Goal: Book appointment/travel/reservation

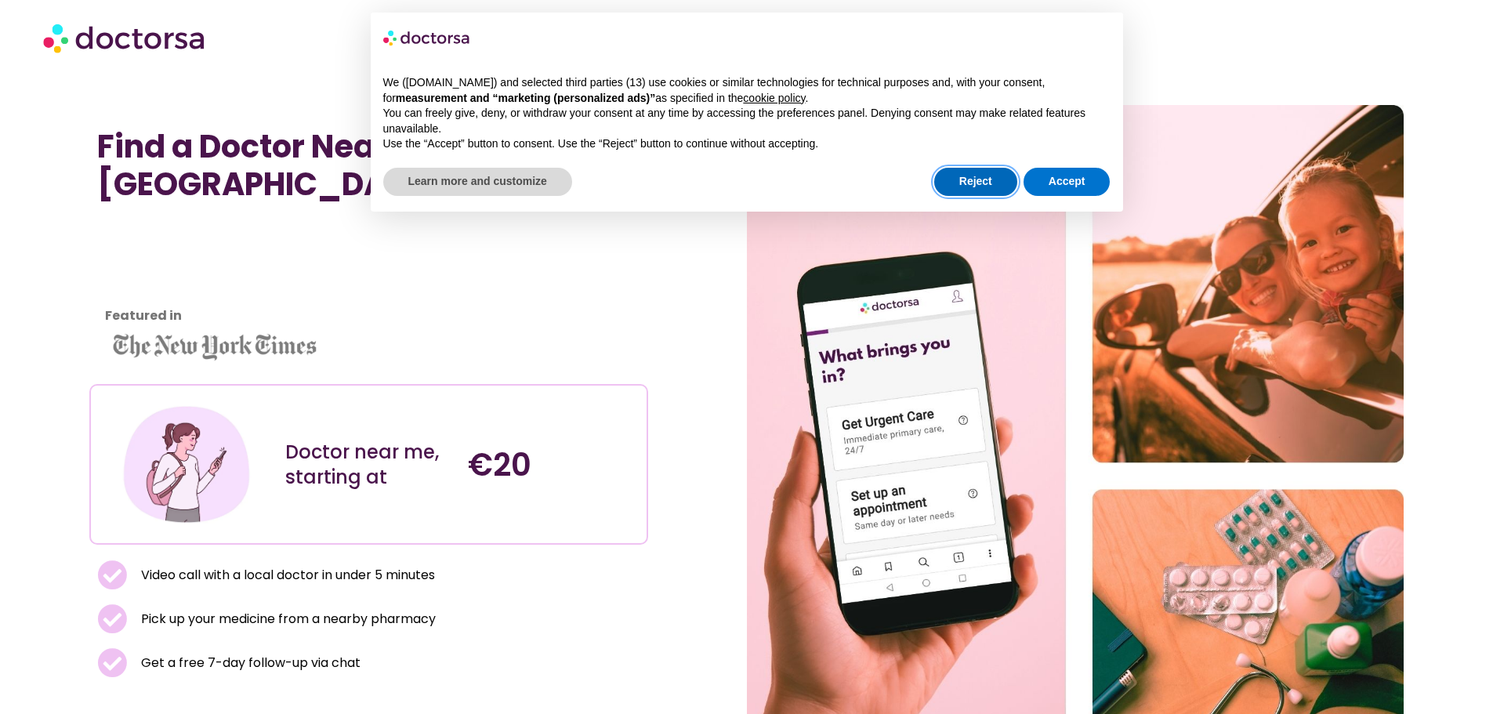
drag, startPoint x: 982, startPoint y: 185, endPoint x: 958, endPoint y: 195, distance: 25.6
click at [984, 185] on button "Reject" at bounding box center [975, 182] width 83 height 28
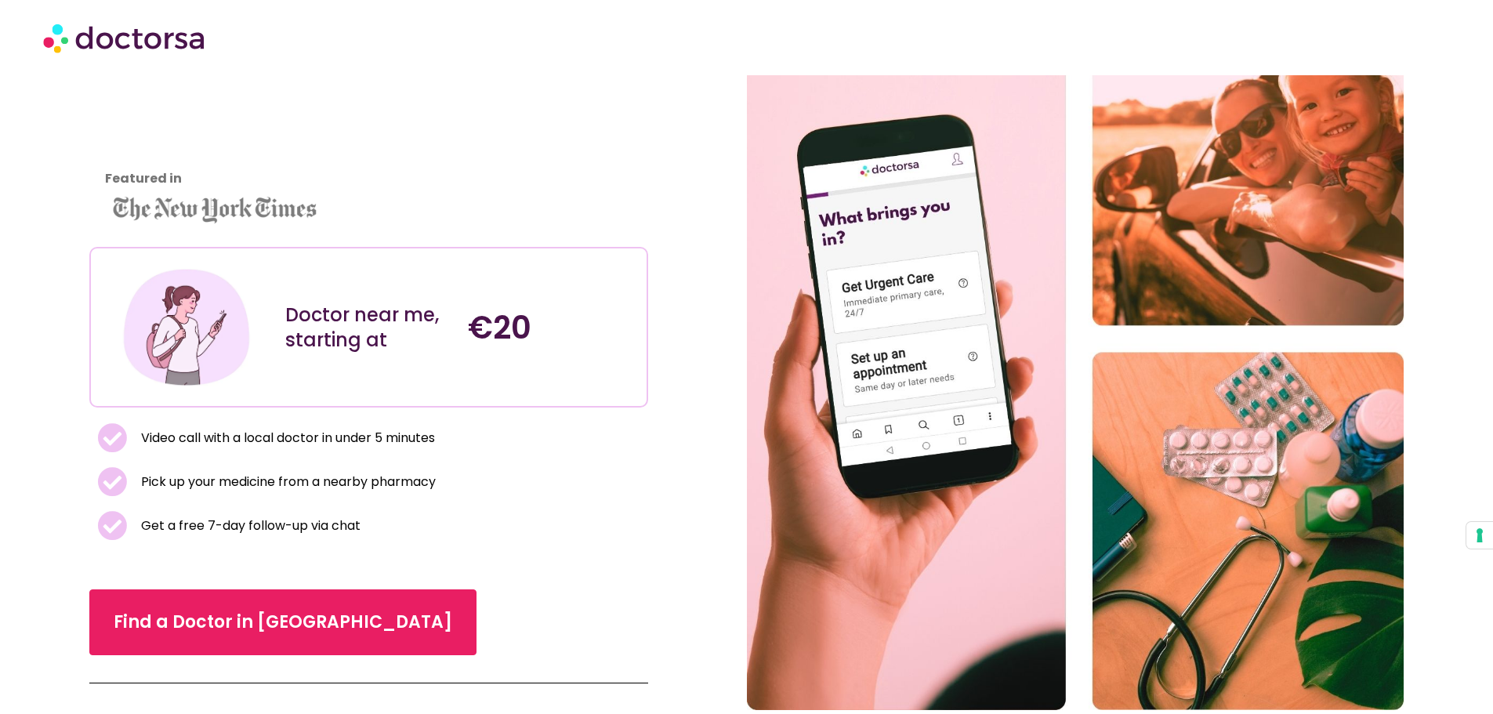
scroll to position [470, 0]
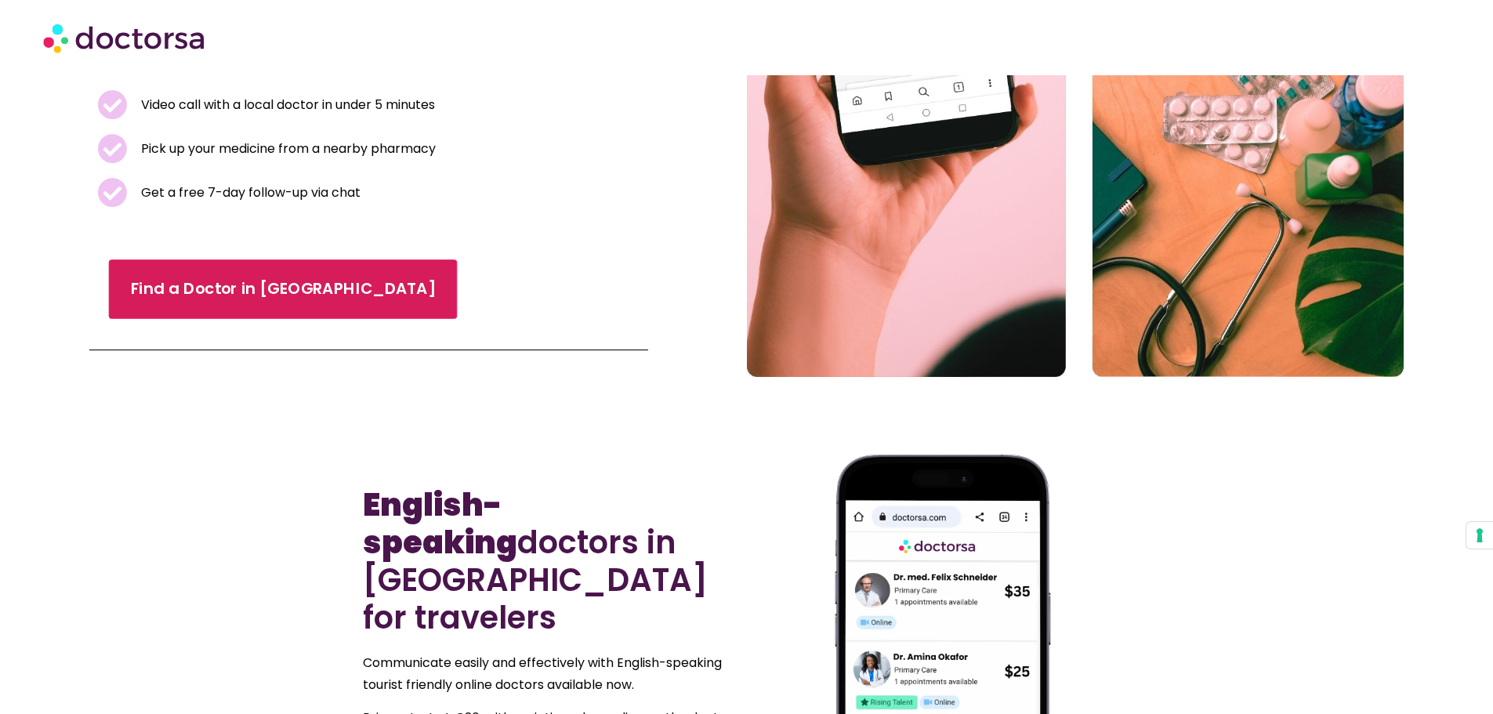
click at [265, 285] on link "Find a Doctor in [GEOGRAPHIC_DATA]" at bounding box center [283, 290] width 349 height 60
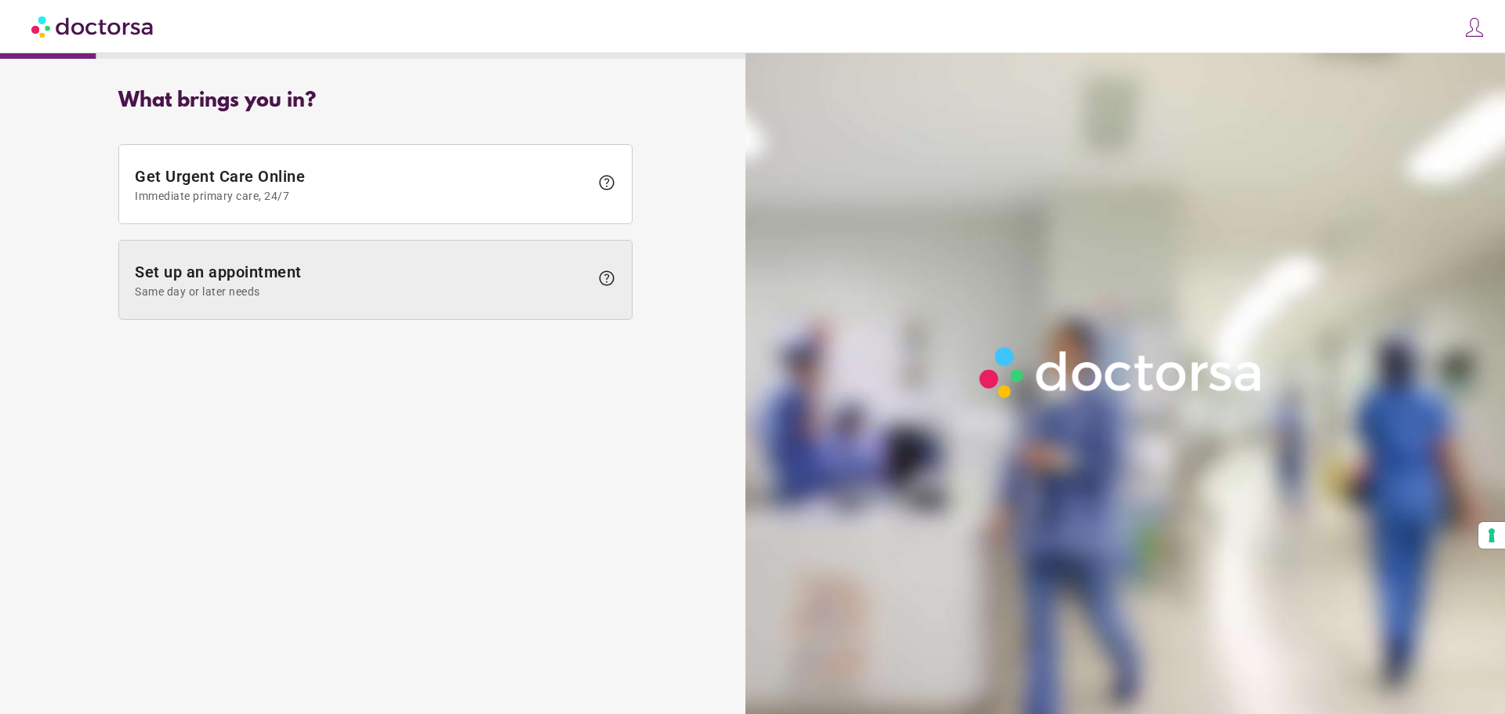
click at [354, 265] on span "Set up an appointment Same day or later needs" at bounding box center [362, 280] width 455 height 35
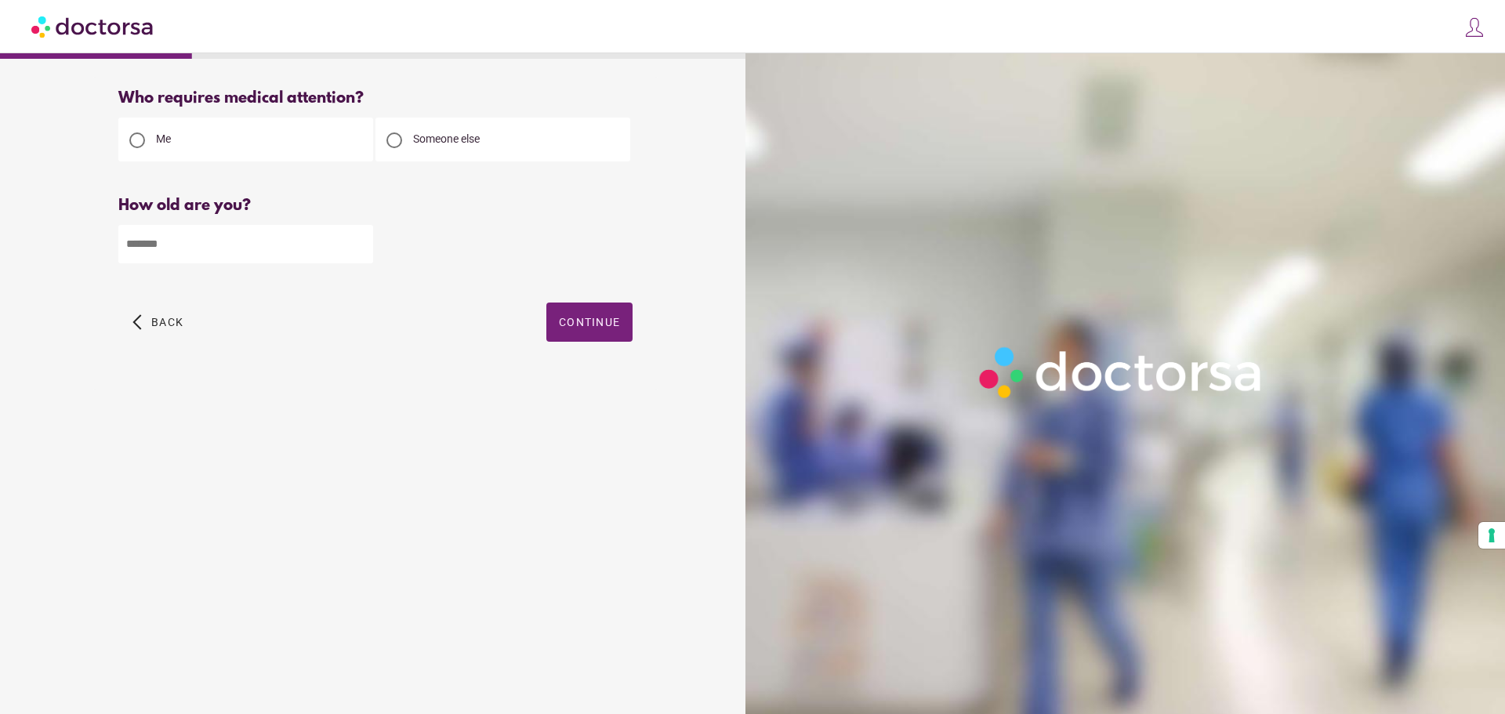
click at [195, 241] on input "number" at bounding box center [245, 244] width 255 height 38
type input "**"
click at [568, 322] on span "Continue" at bounding box center [589, 322] width 61 height 13
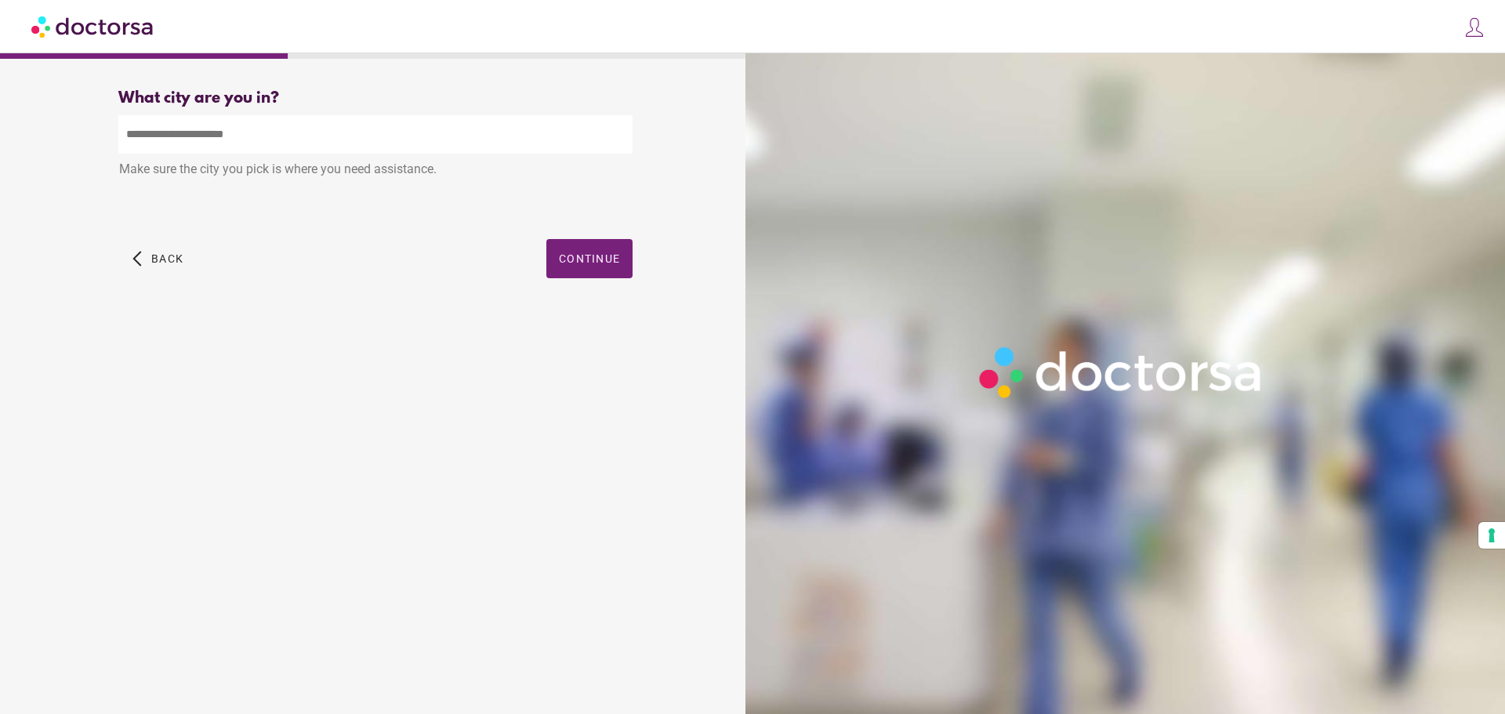
click at [167, 127] on input "text" at bounding box center [375, 134] width 514 height 38
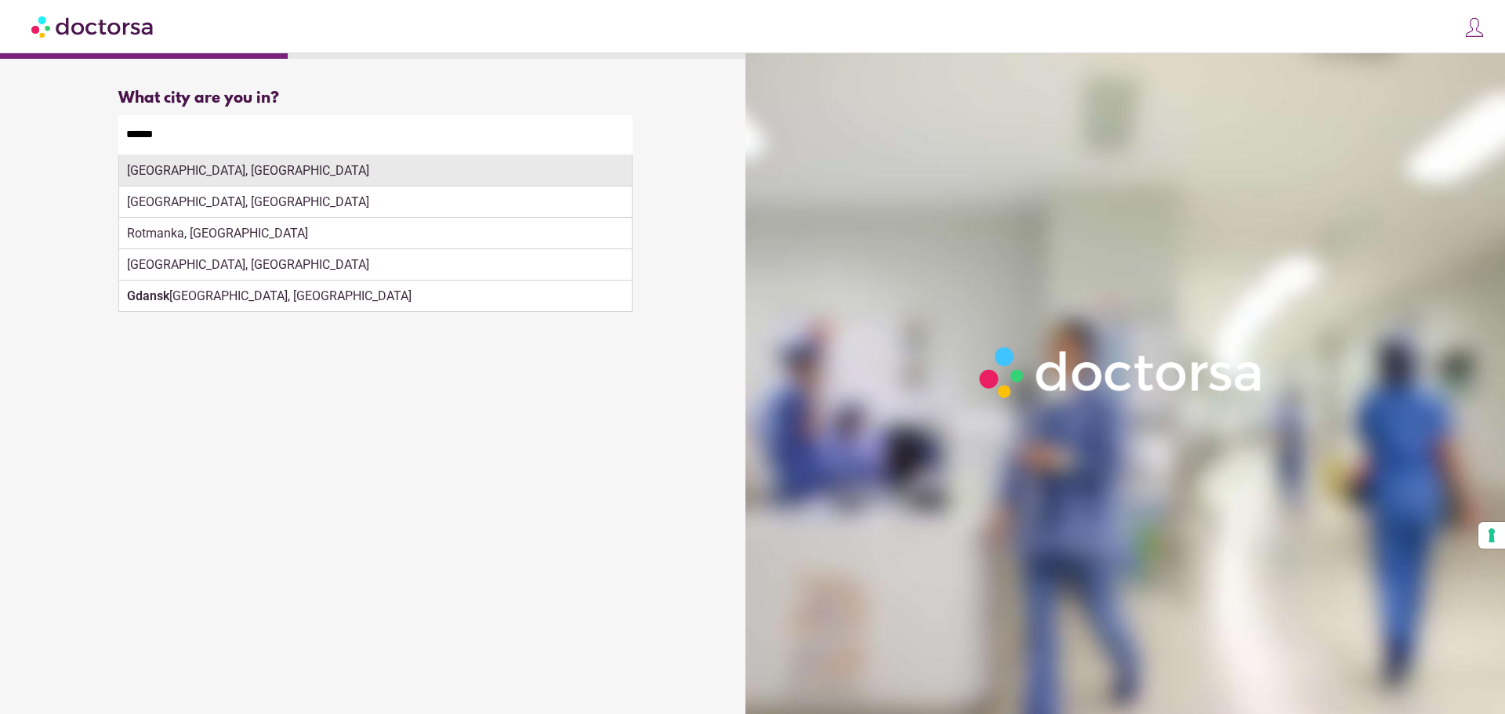
click at [205, 161] on div "[GEOGRAPHIC_DATA], [GEOGRAPHIC_DATA]" at bounding box center [375, 170] width 513 height 31
type input "**********"
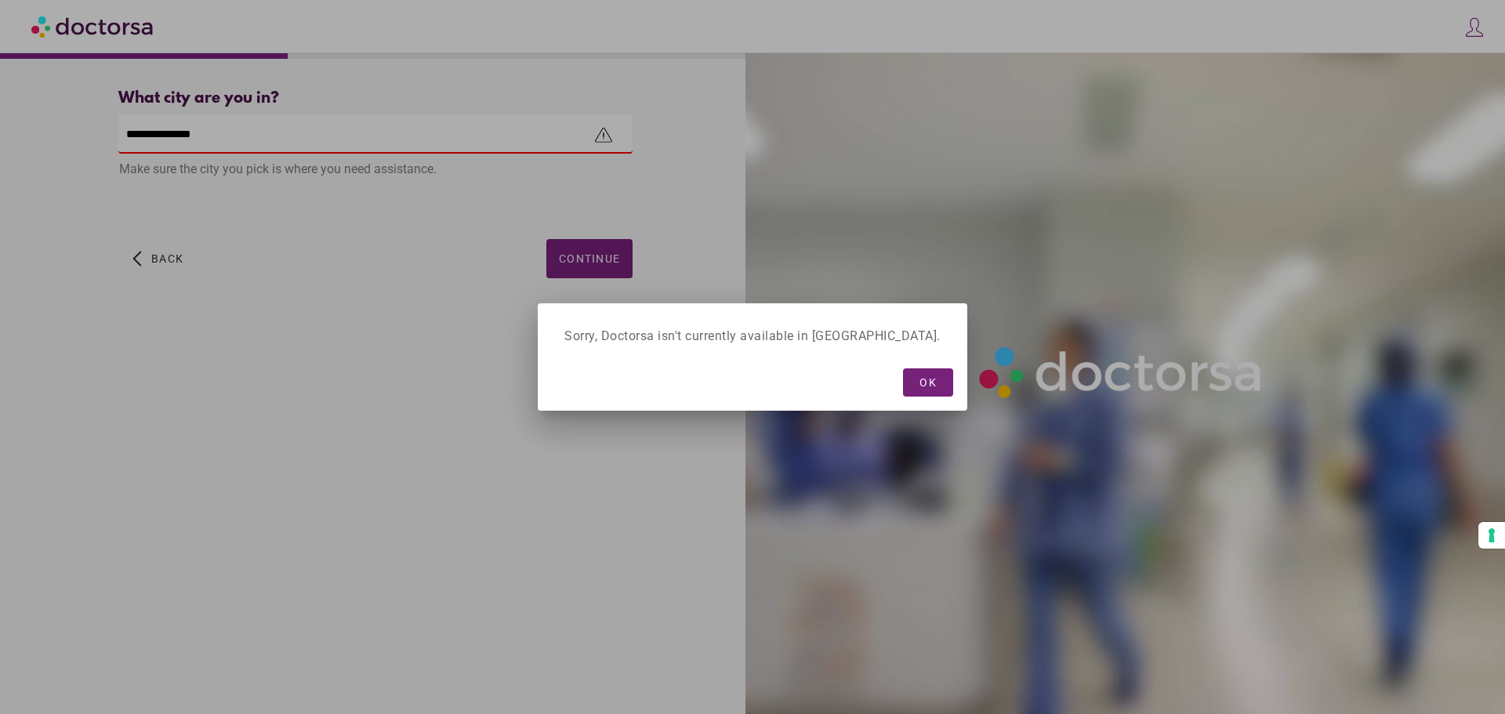
click at [589, 257] on div at bounding box center [752, 357] width 1505 height 714
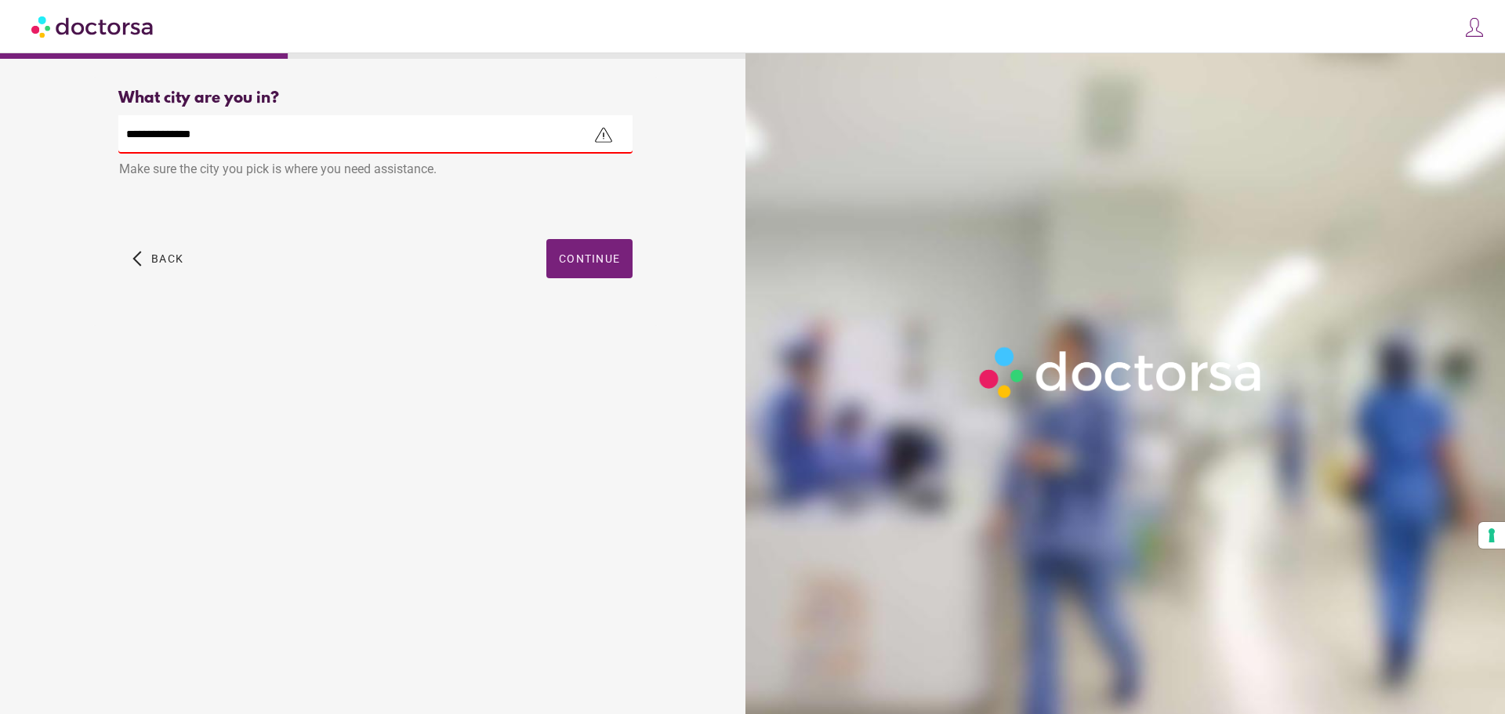
click at [589, 260] on span "Continue" at bounding box center [589, 258] width 61 height 13
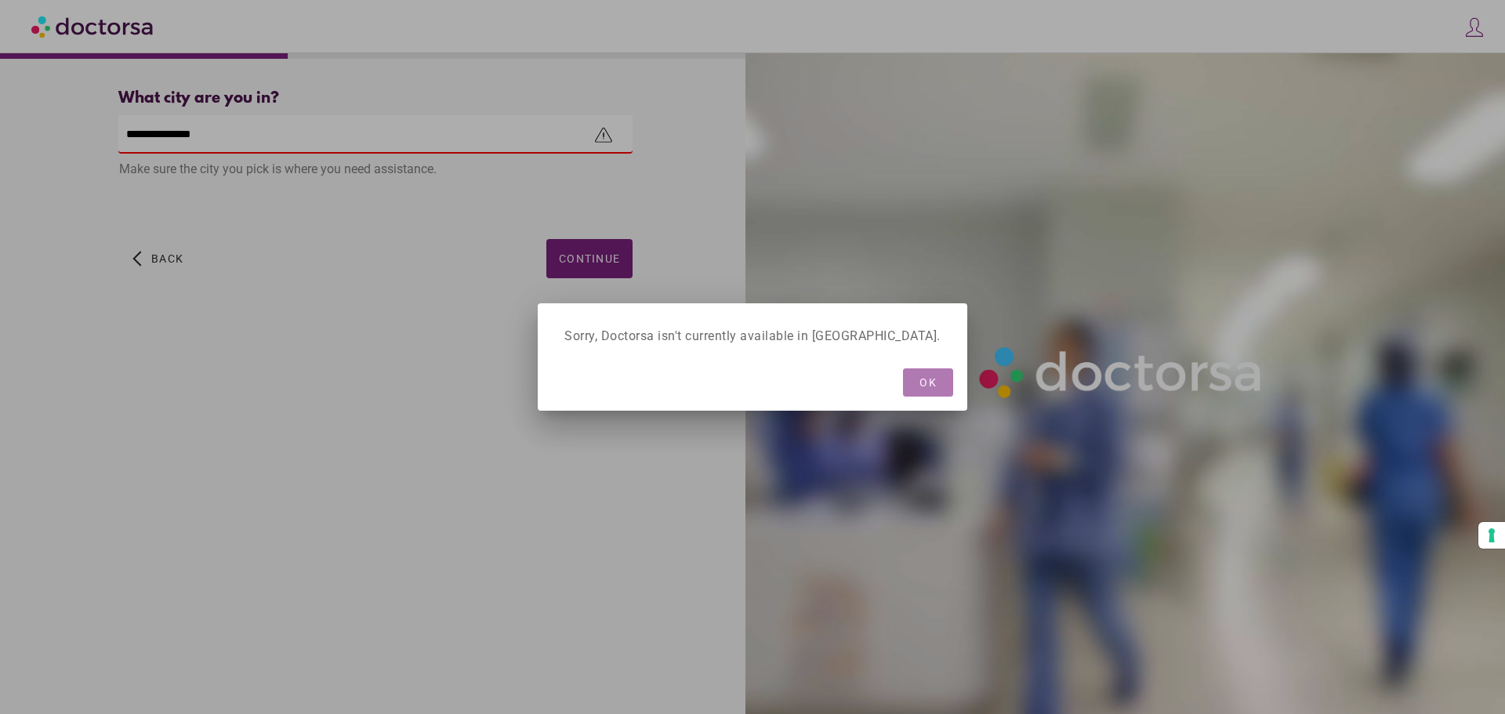
click at [903, 389] on span "button" at bounding box center [928, 382] width 50 height 28
